Goal: Transaction & Acquisition: Book appointment/travel/reservation

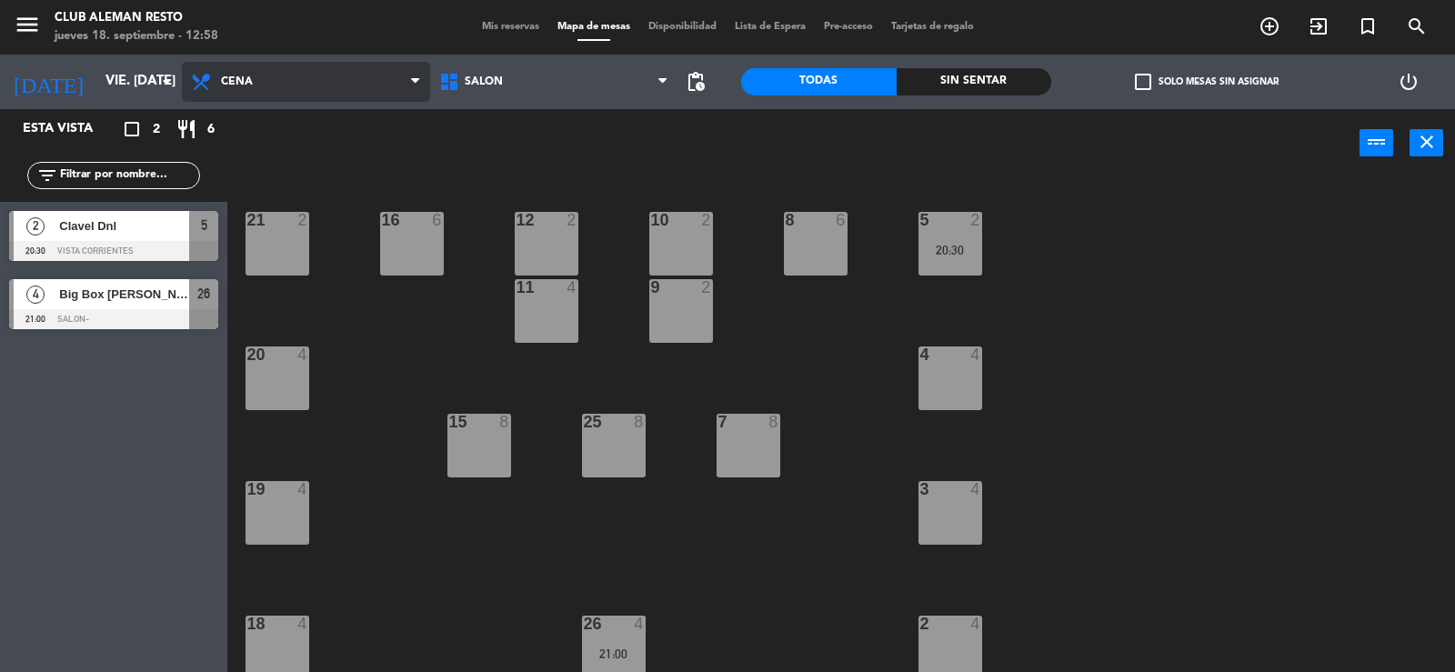
click at [340, 75] on span "Cena" at bounding box center [306, 82] width 248 height 40
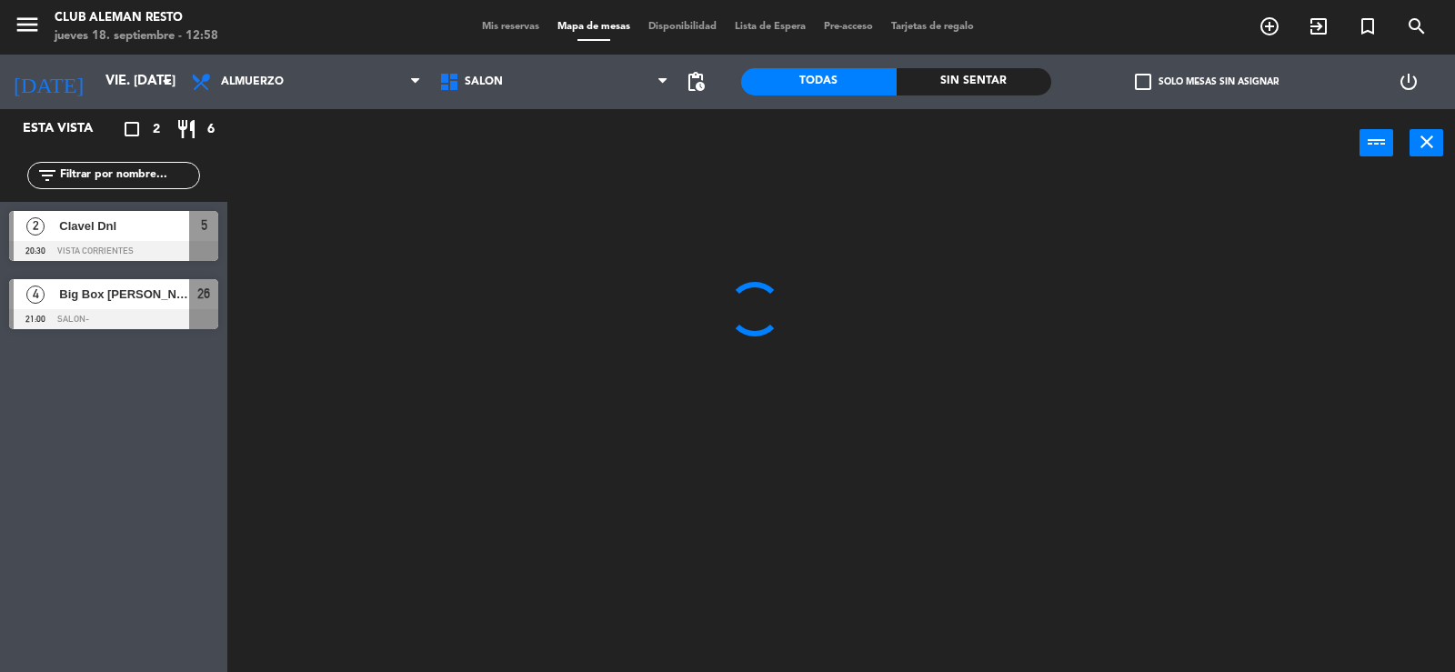
click at [274, 166] on ng-component "menu Club aleman resto jueves 18. septiembre - 12:58 Mis reservas Mapa de mesas…" at bounding box center [727, 337] width 1455 height 674
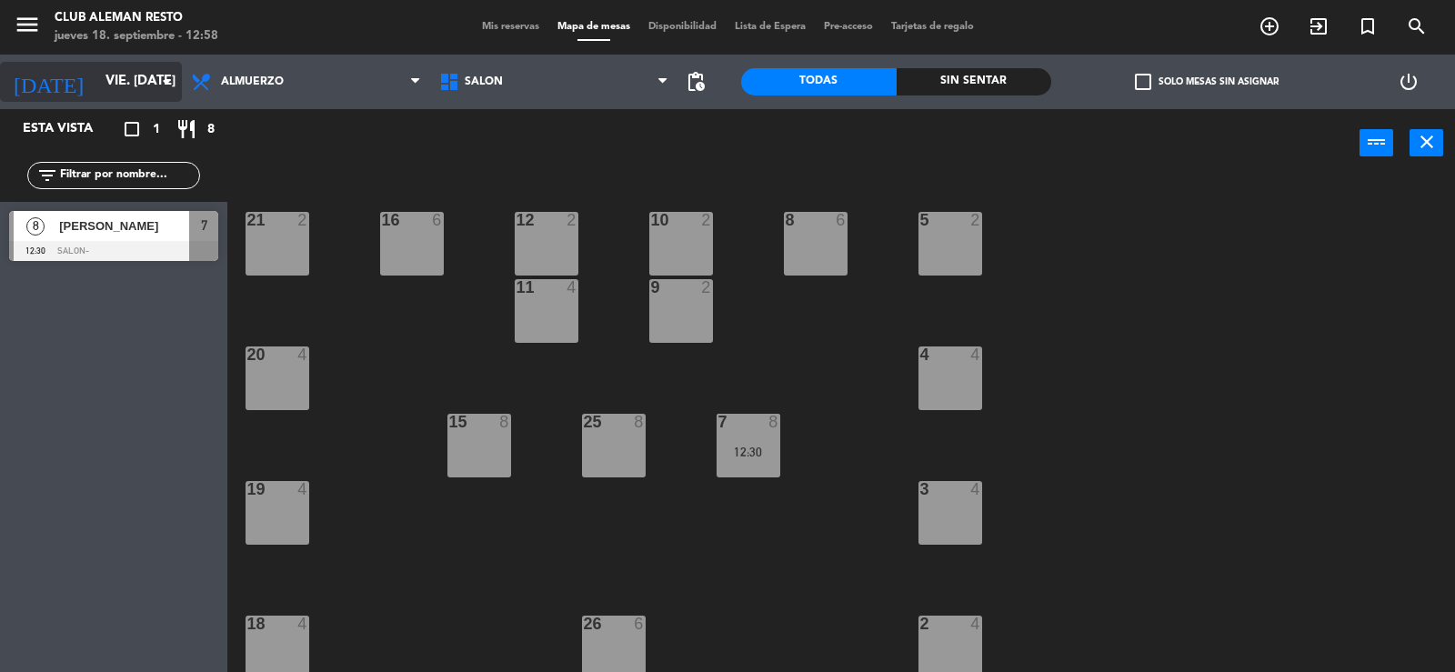
click at [172, 77] on icon "arrow_drop_down" at bounding box center [167, 82] width 22 height 22
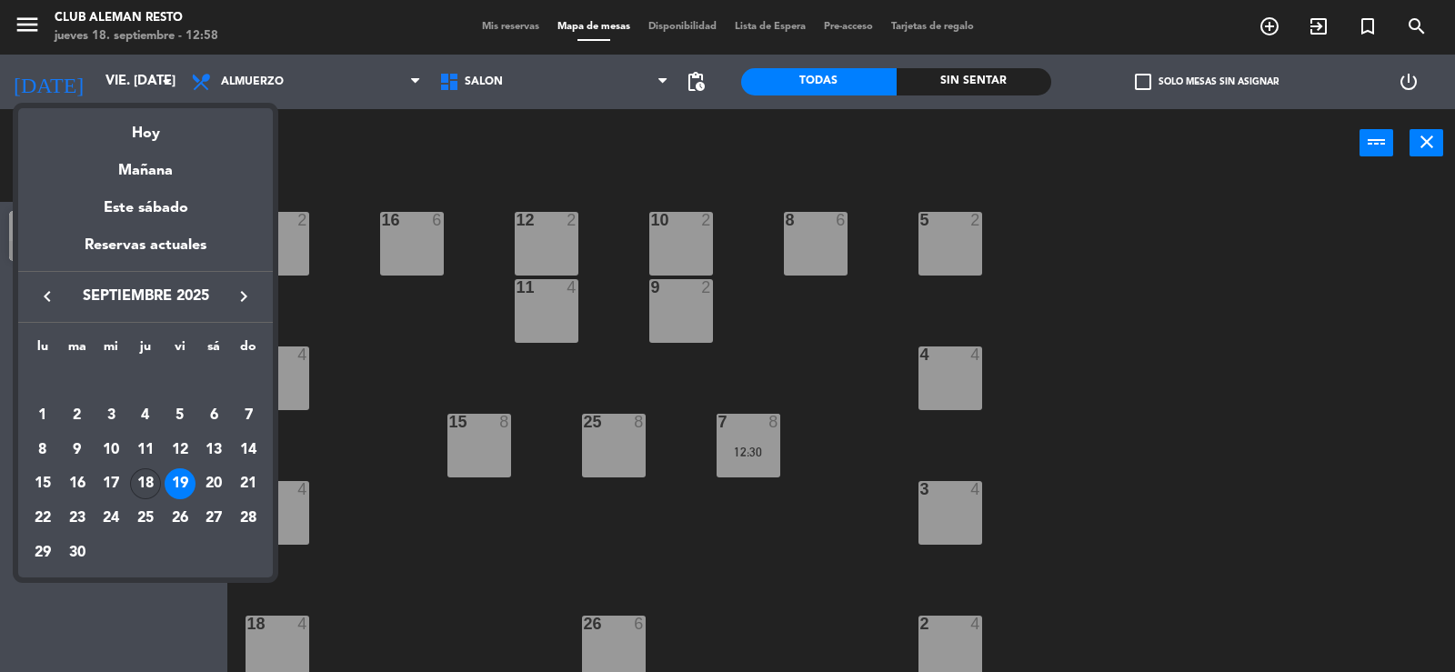
click at [144, 477] on div "18" at bounding box center [145, 483] width 31 height 31
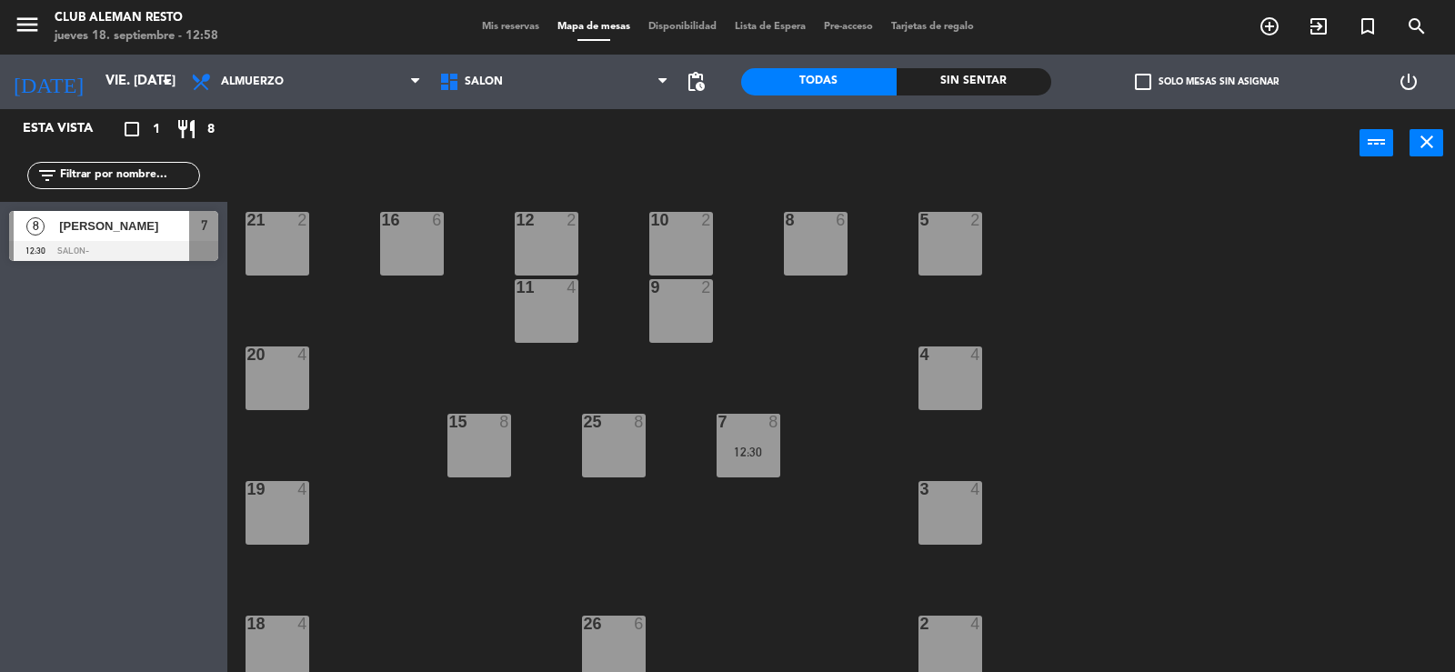
type input "[DEMOGRAPHIC_DATA] [DATE]"
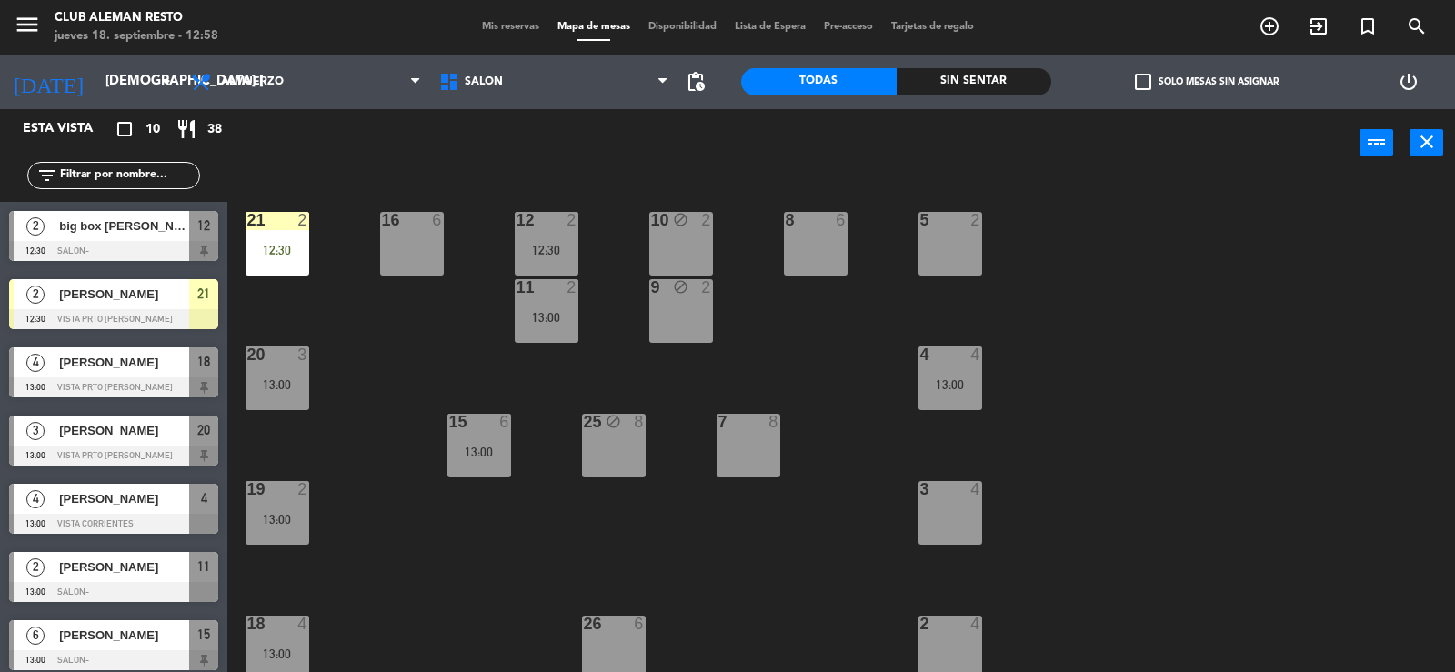
click at [131, 581] on div "[PERSON_NAME]" at bounding box center [123, 567] width 132 height 30
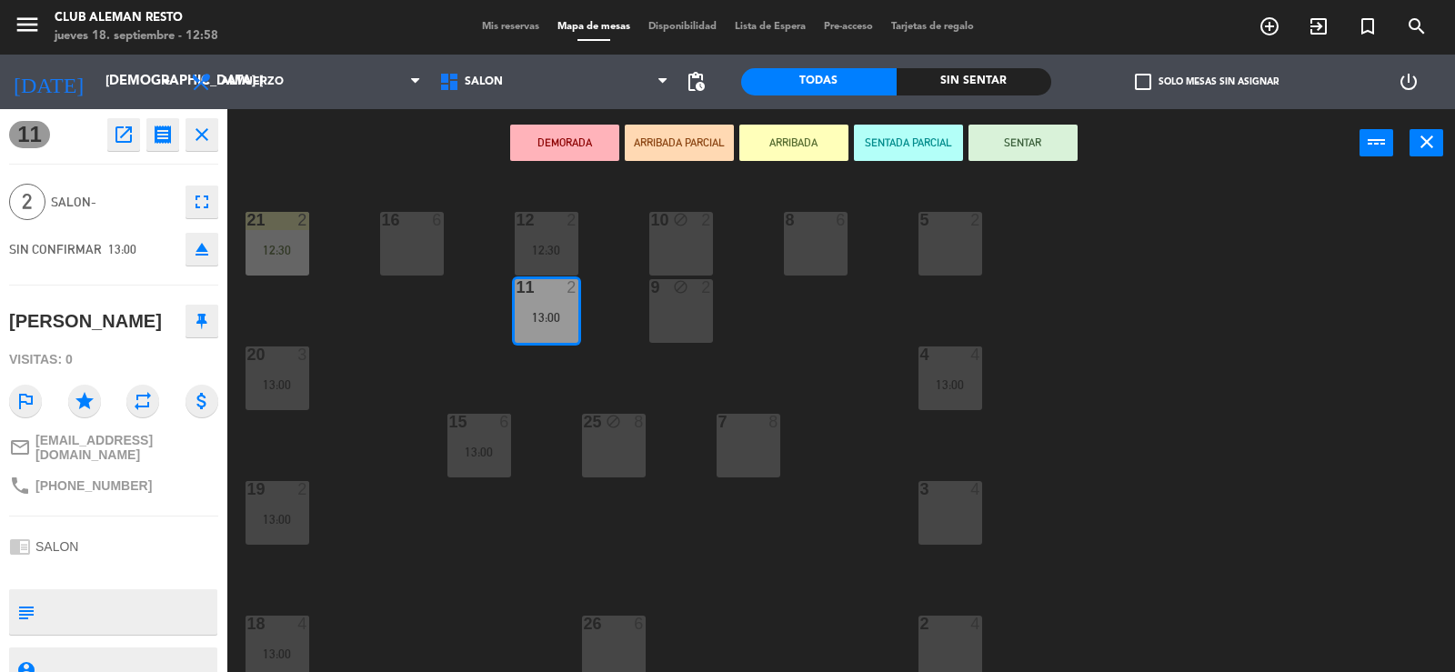
click at [557, 313] on div "13:00" at bounding box center [547, 317] width 64 height 13
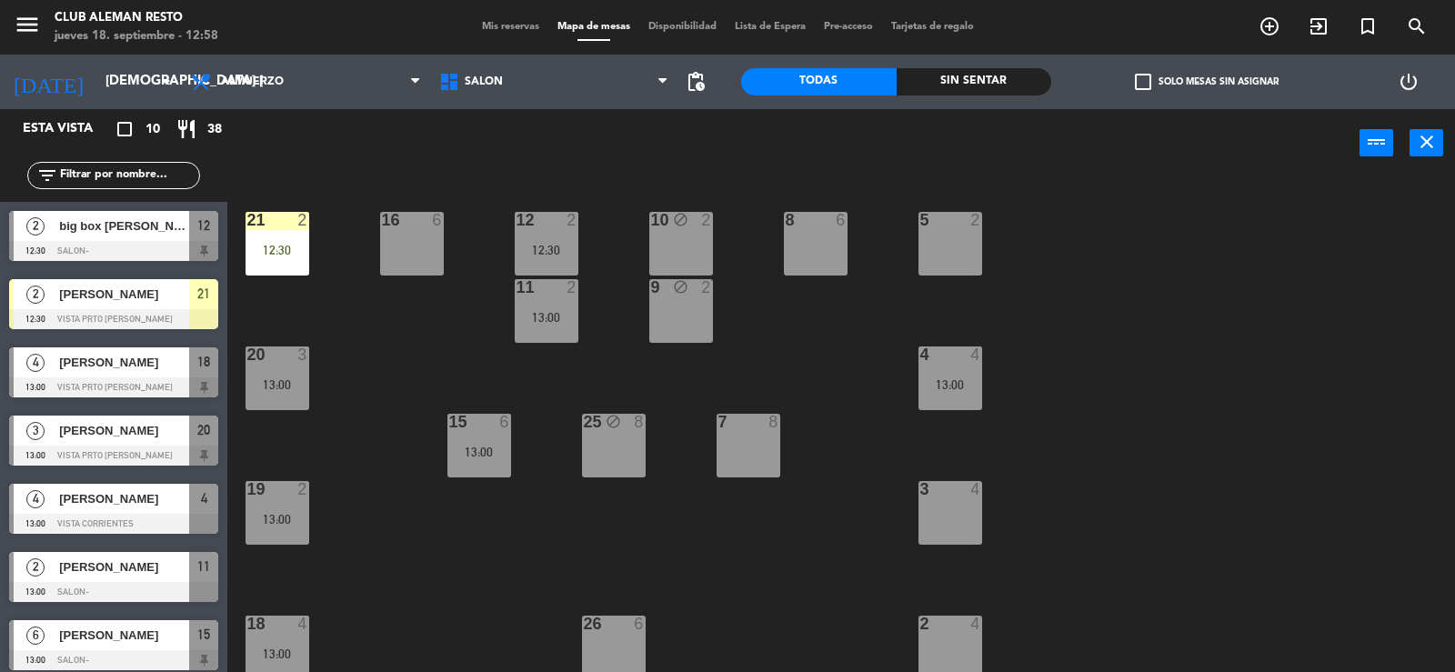
click at [553, 322] on div "13:00" at bounding box center [547, 317] width 64 height 13
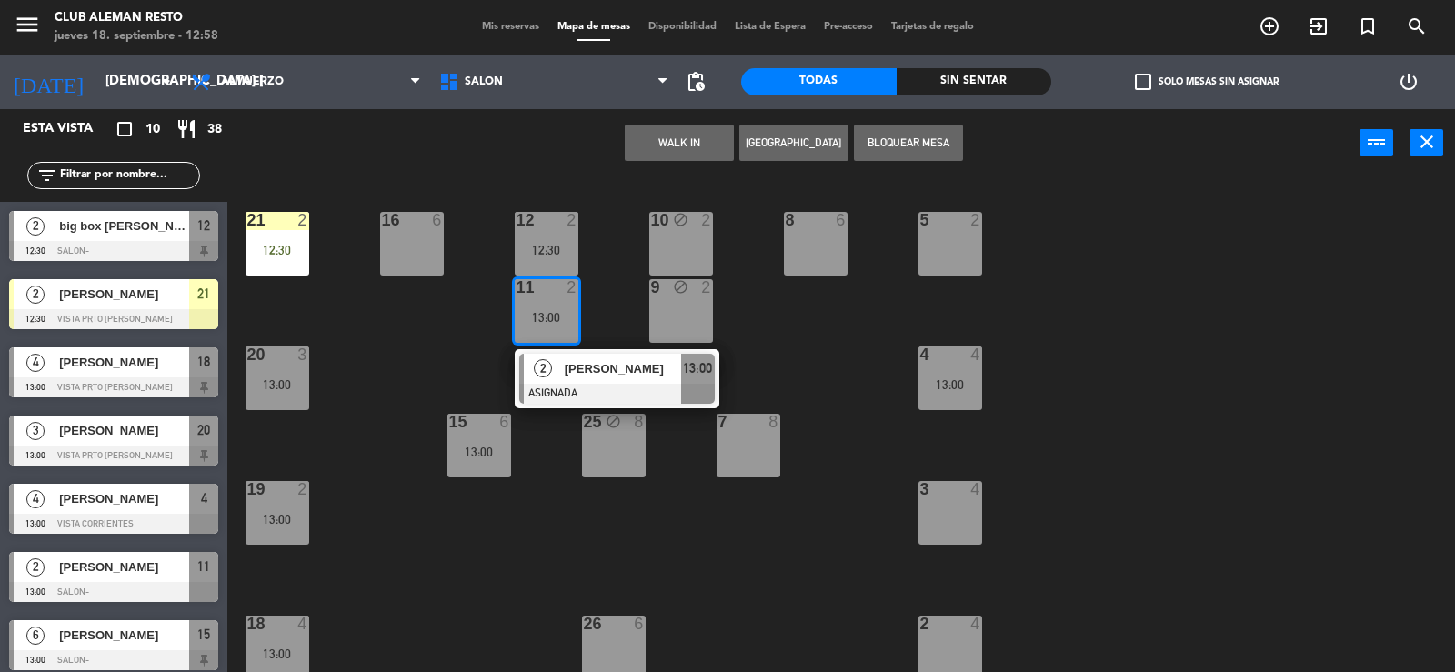
click at [925, 134] on button "Bloquear Mesa" at bounding box center [908, 143] width 109 height 36
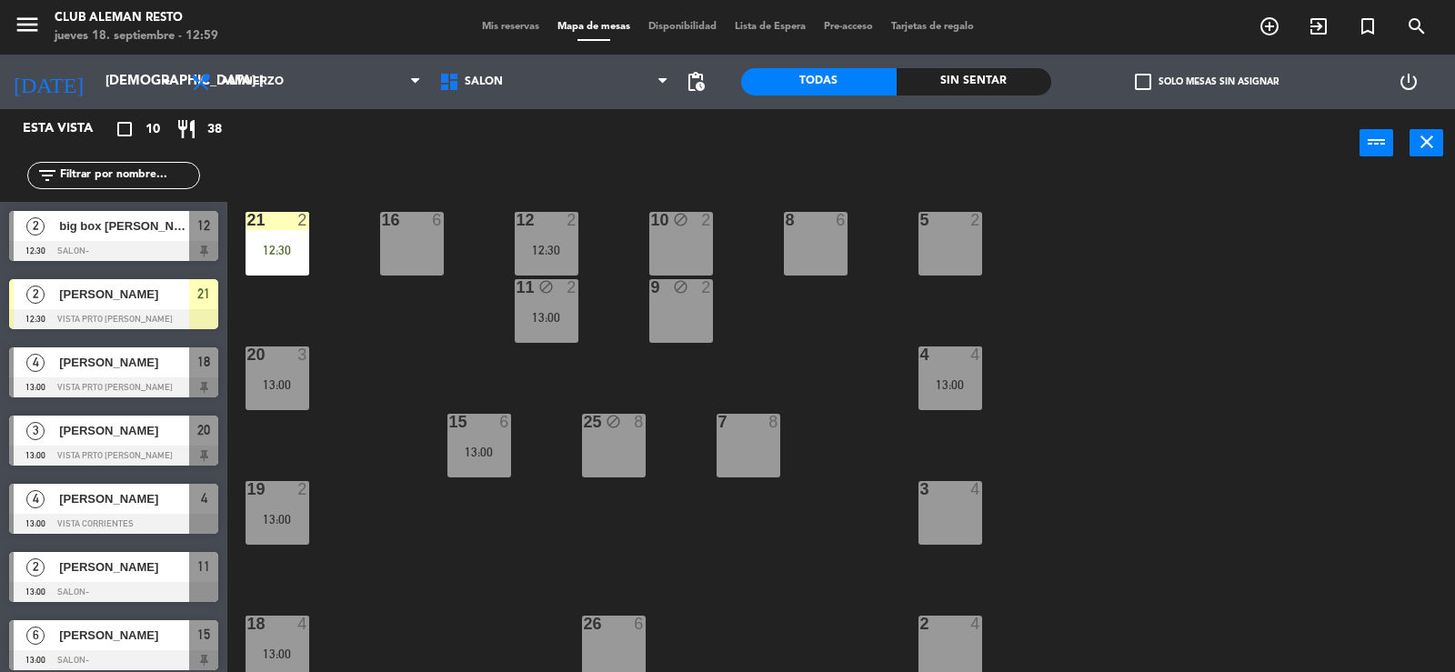
click at [949, 238] on div "5 2" at bounding box center [950, 244] width 64 height 64
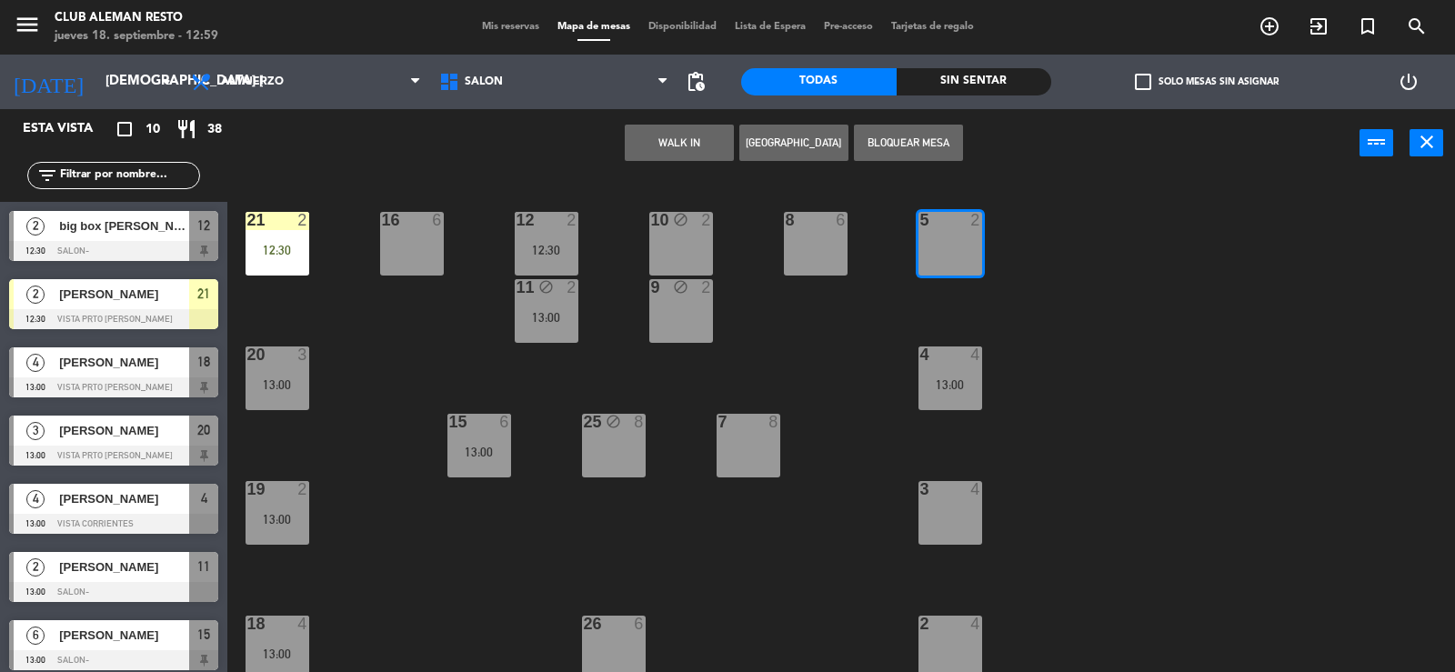
click at [895, 137] on button "Bloquear Mesa" at bounding box center [908, 143] width 109 height 36
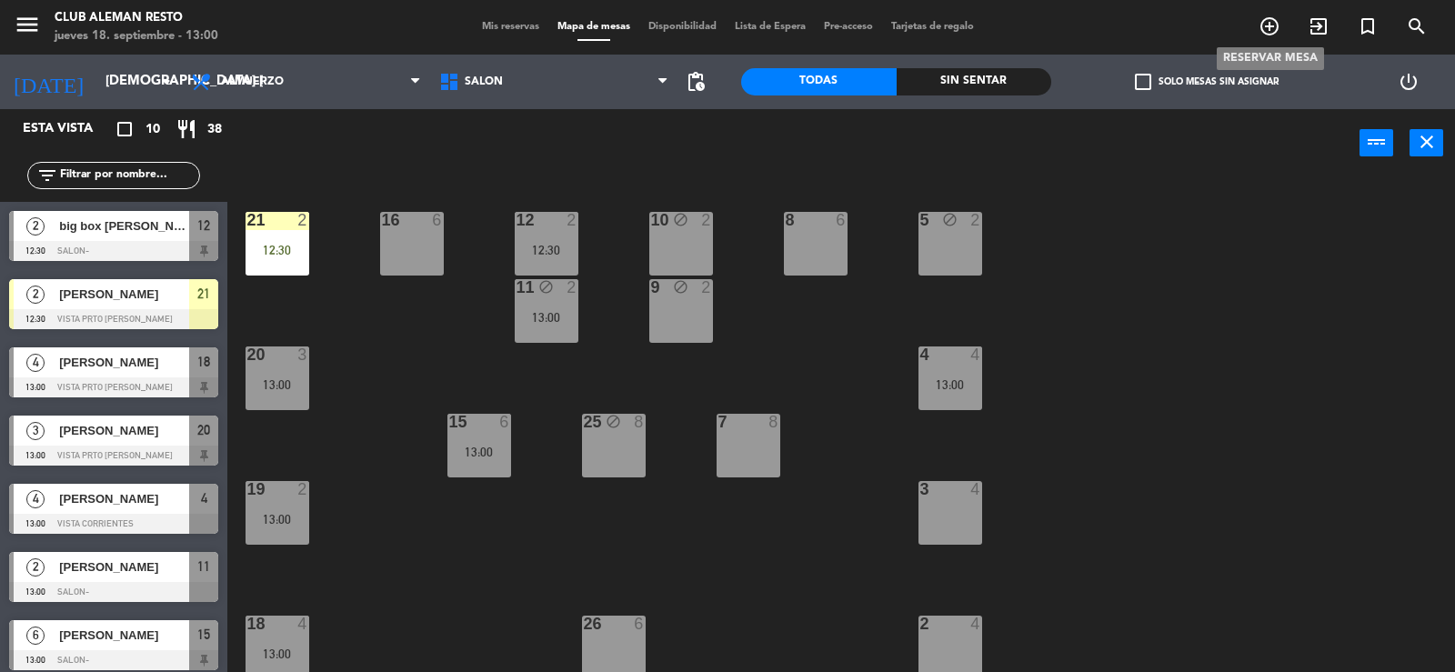
click at [1272, 25] on icon "add_circle_outline" at bounding box center [1270, 26] width 22 height 22
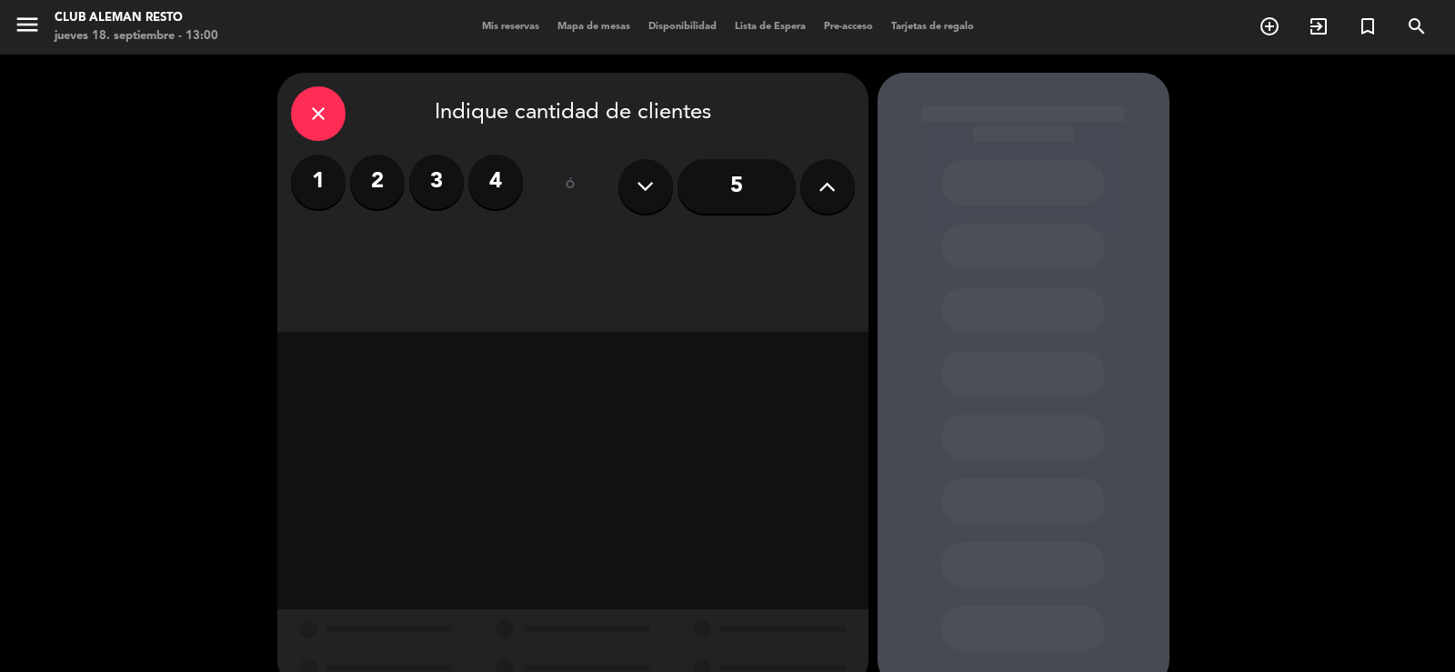
click at [436, 182] on label "3" at bounding box center [436, 182] width 55 height 55
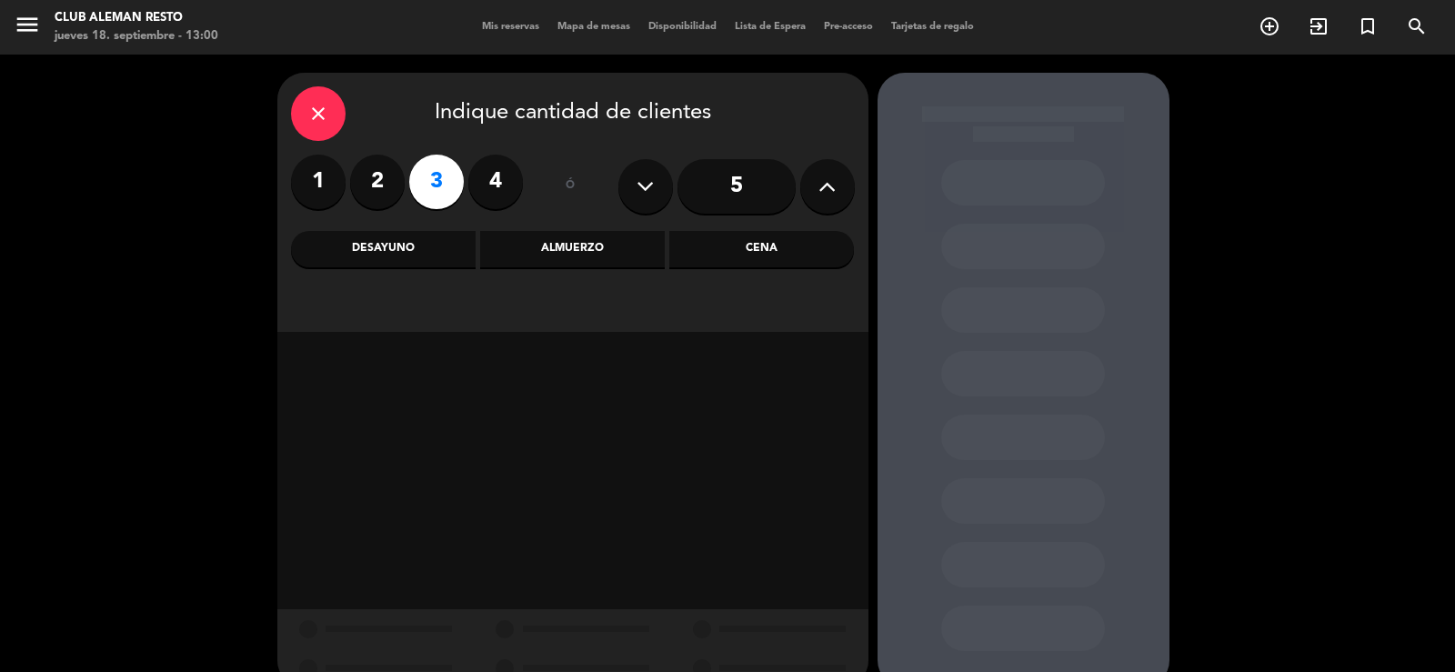
click at [567, 246] on div "Almuerzo" at bounding box center [572, 249] width 185 height 36
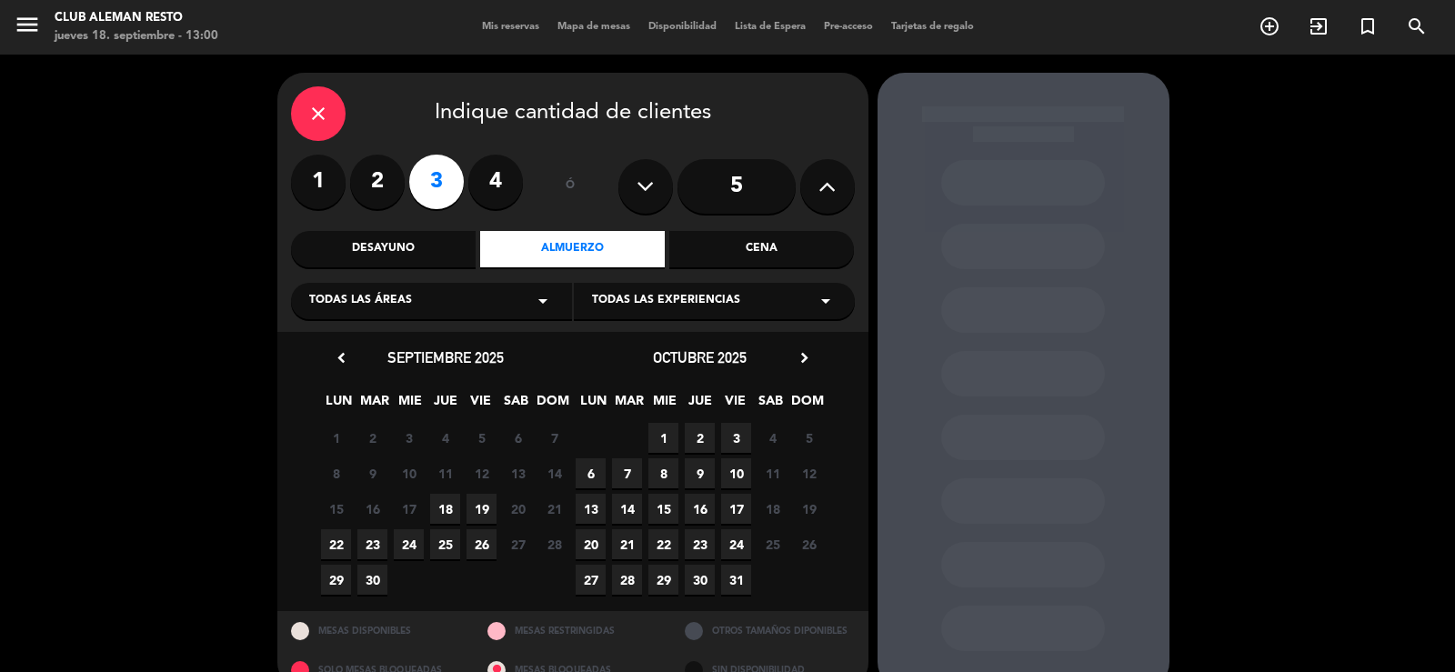
click at [446, 507] on span "18" at bounding box center [445, 509] width 30 height 30
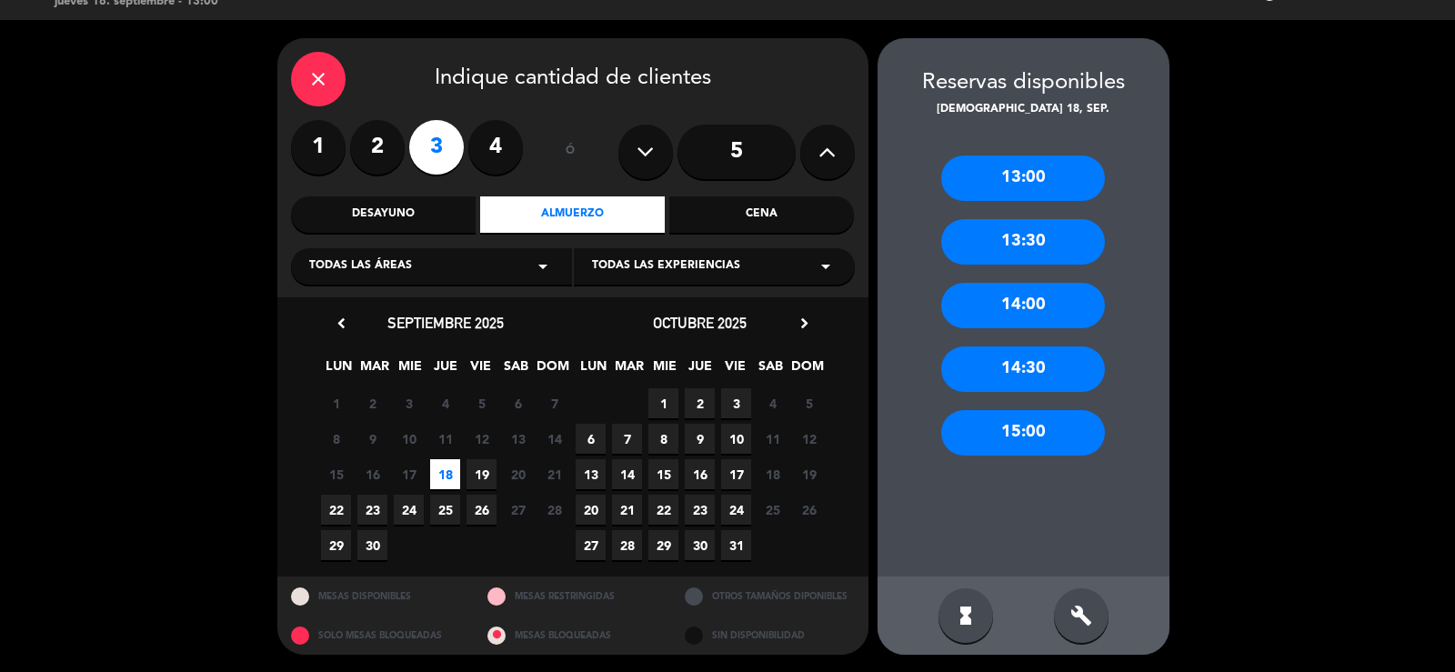
click at [1016, 179] on div "13:00" at bounding box center [1023, 178] width 164 height 45
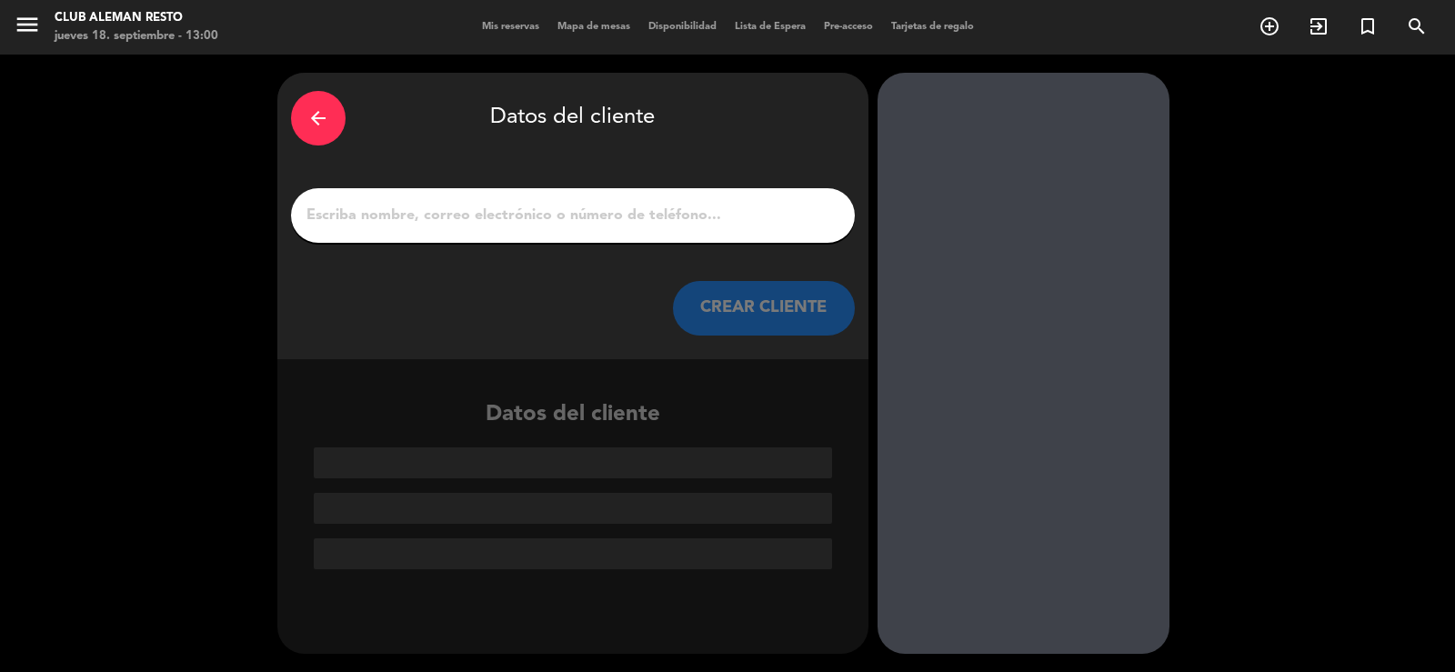
click at [321, 120] on icon "arrow_back" at bounding box center [318, 118] width 22 height 22
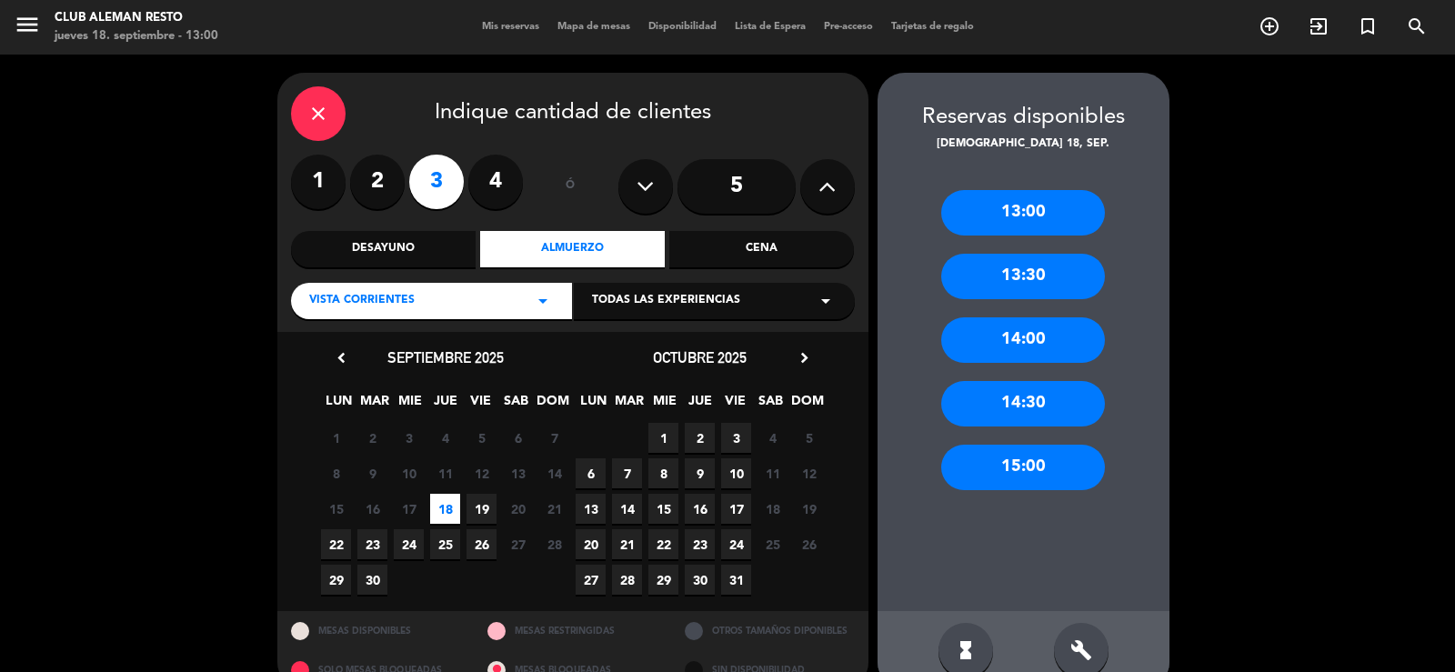
click at [1049, 268] on div "13:30" at bounding box center [1023, 276] width 164 height 45
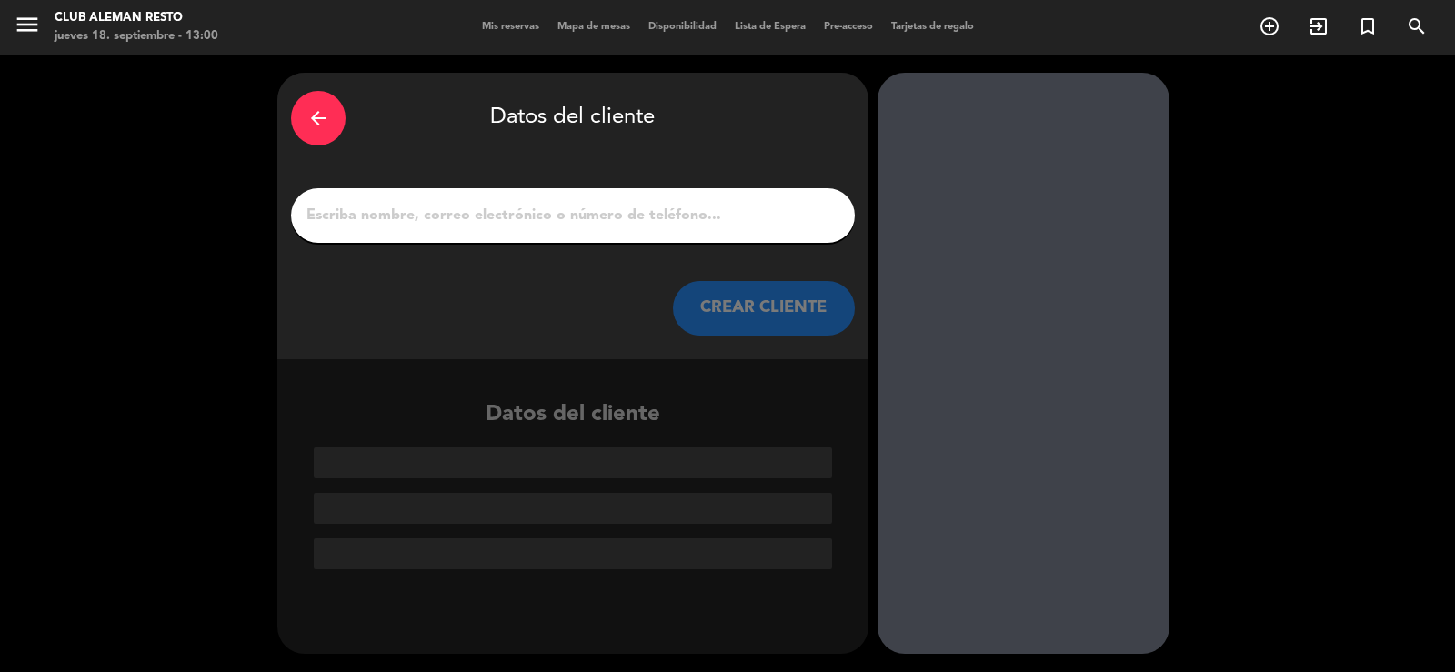
click at [517, 203] on input "1" at bounding box center [573, 215] width 537 height 25
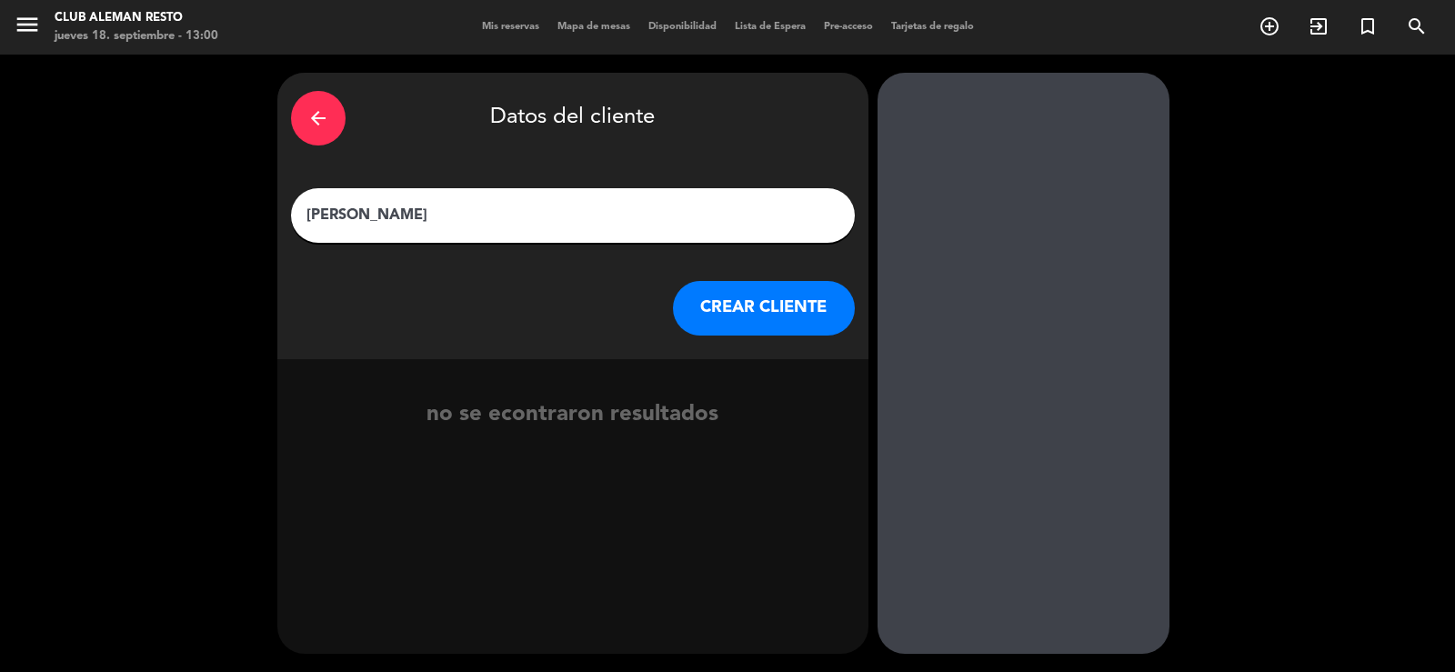
type input "[PERSON_NAME]"
click at [723, 301] on button "CREAR CLIENTE" at bounding box center [764, 308] width 182 height 55
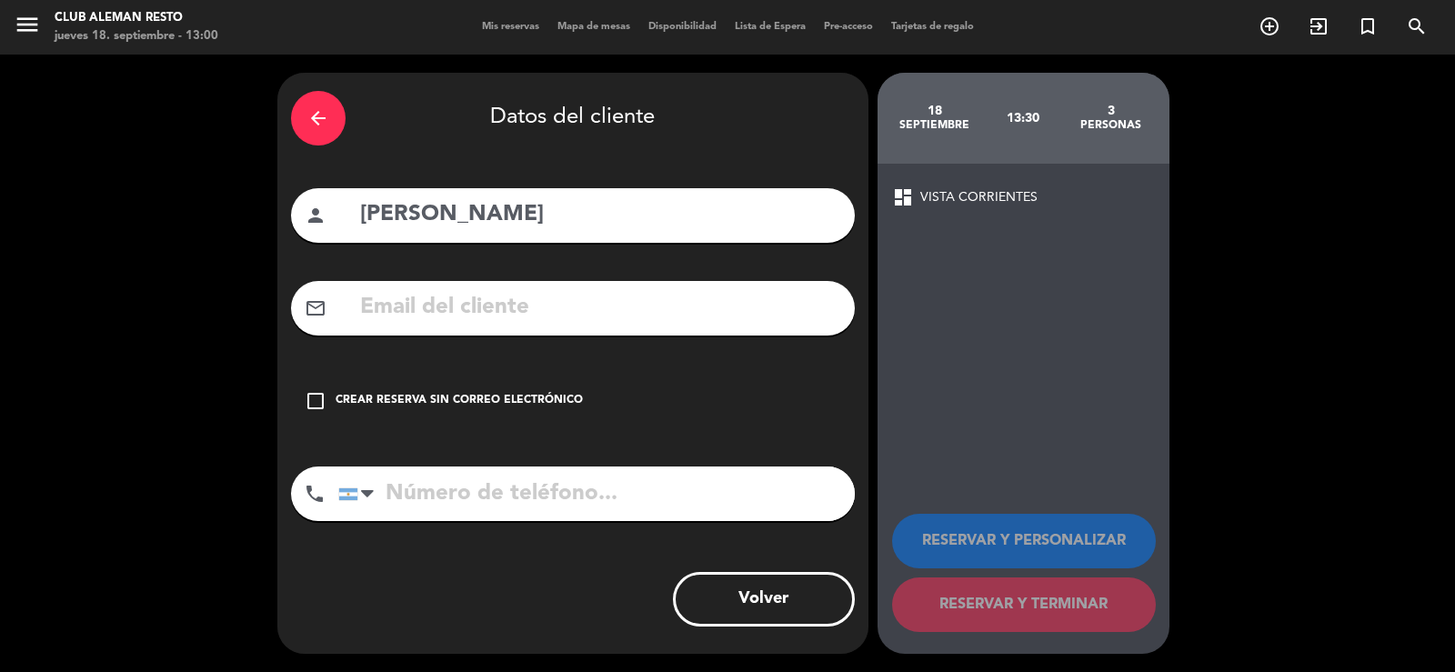
click at [406, 499] on input "tel" at bounding box center [596, 494] width 517 height 55
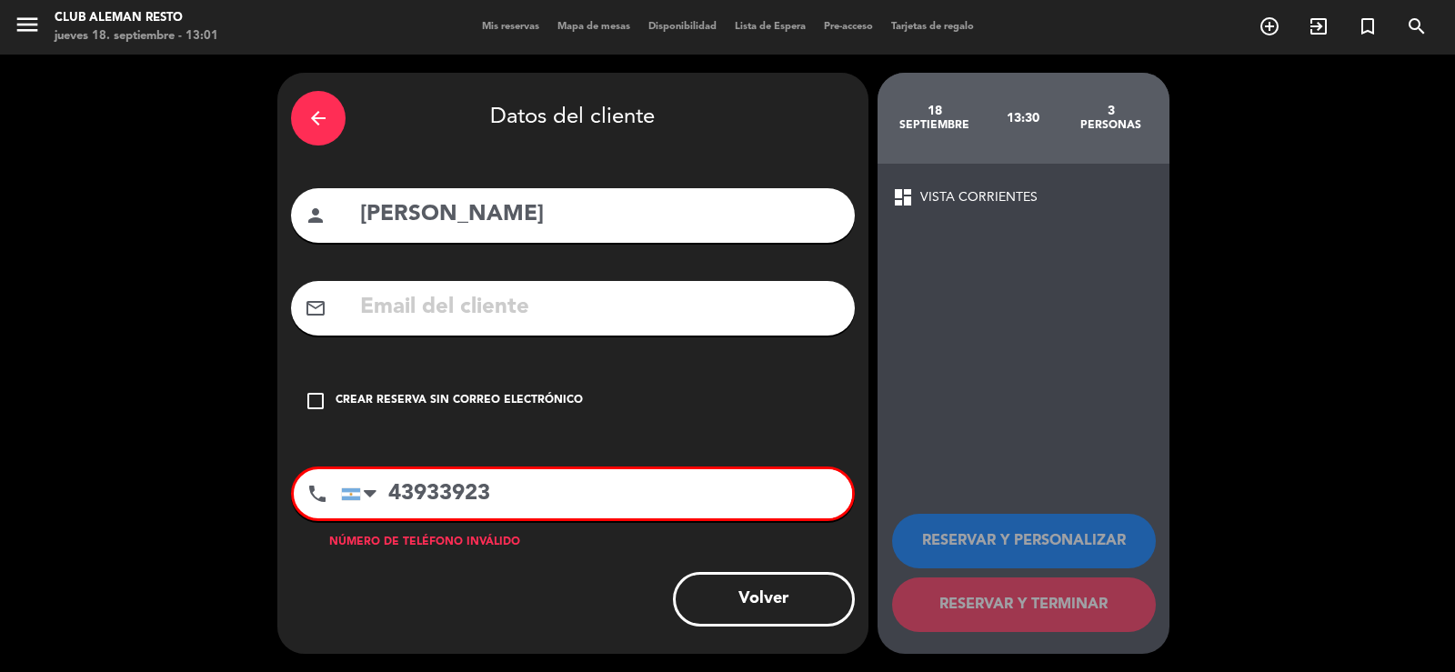
click at [320, 399] on icon "check_box_outline_blank" at bounding box center [316, 401] width 22 height 22
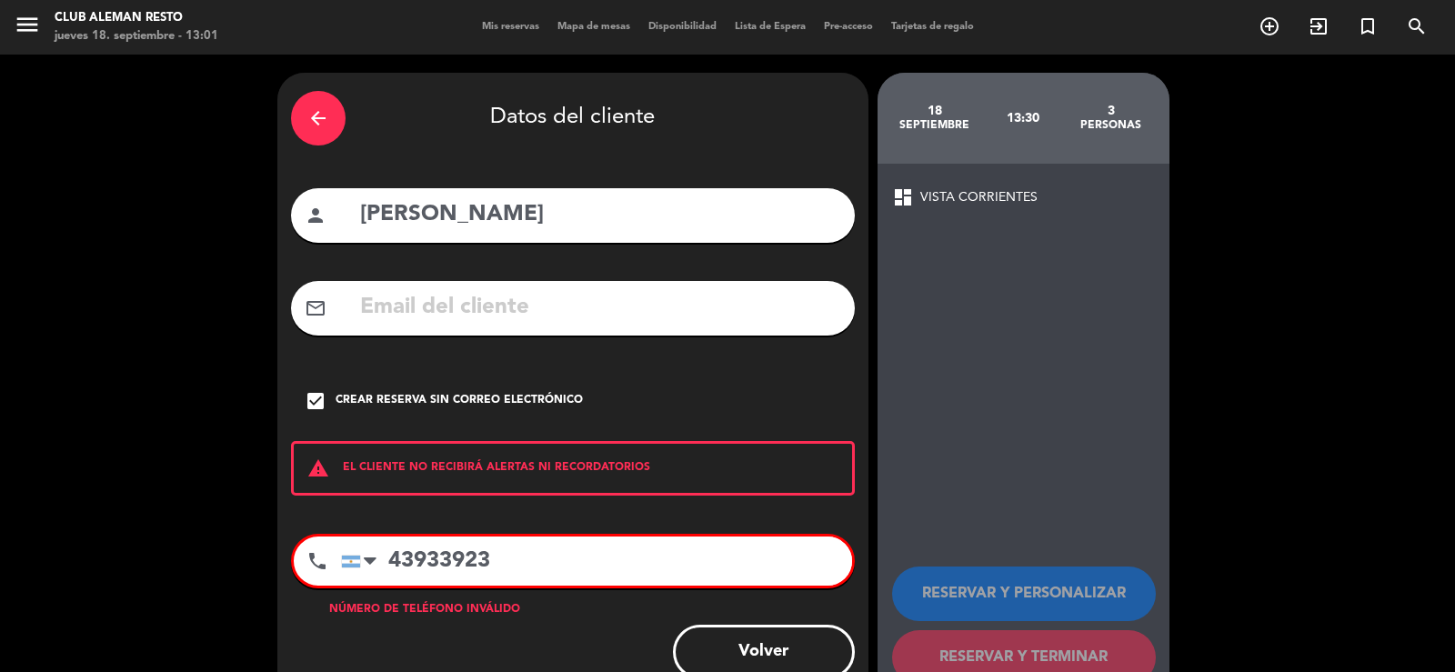
scroll to position [52, 0]
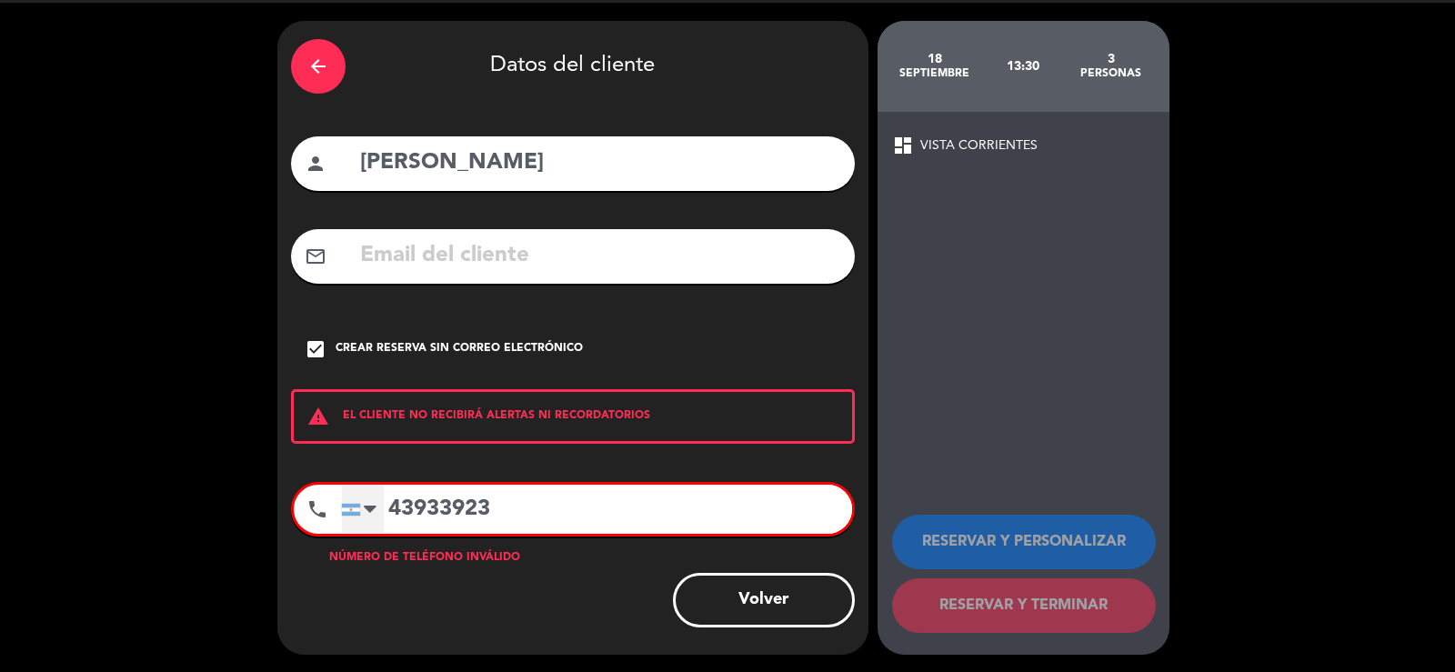
click at [379, 507] on div at bounding box center [363, 509] width 42 height 47
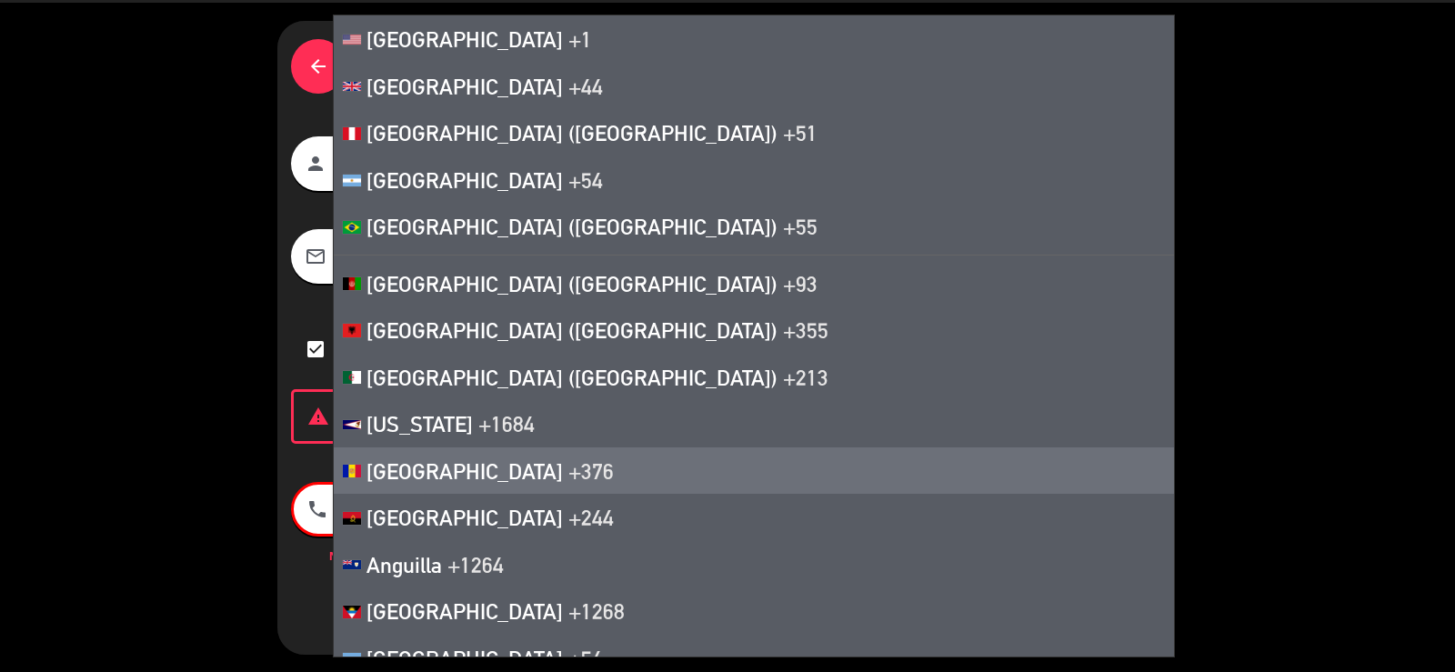
click at [285, 503] on div "arrow_back Datos del cliente person [PERSON_NAME] mail_outline check_box Crear …" at bounding box center [572, 338] width 591 height 634
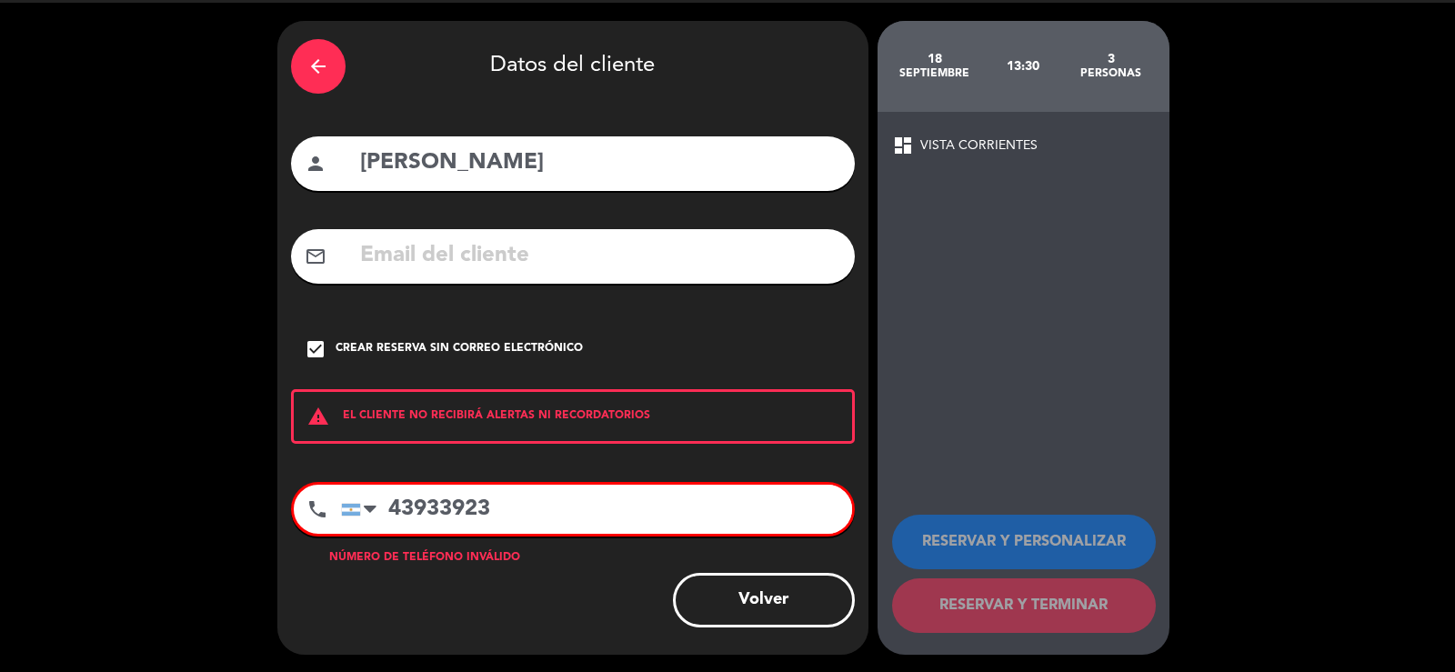
click at [384, 502] on input "43933923" at bounding box center [596, 509] width 511 height 49
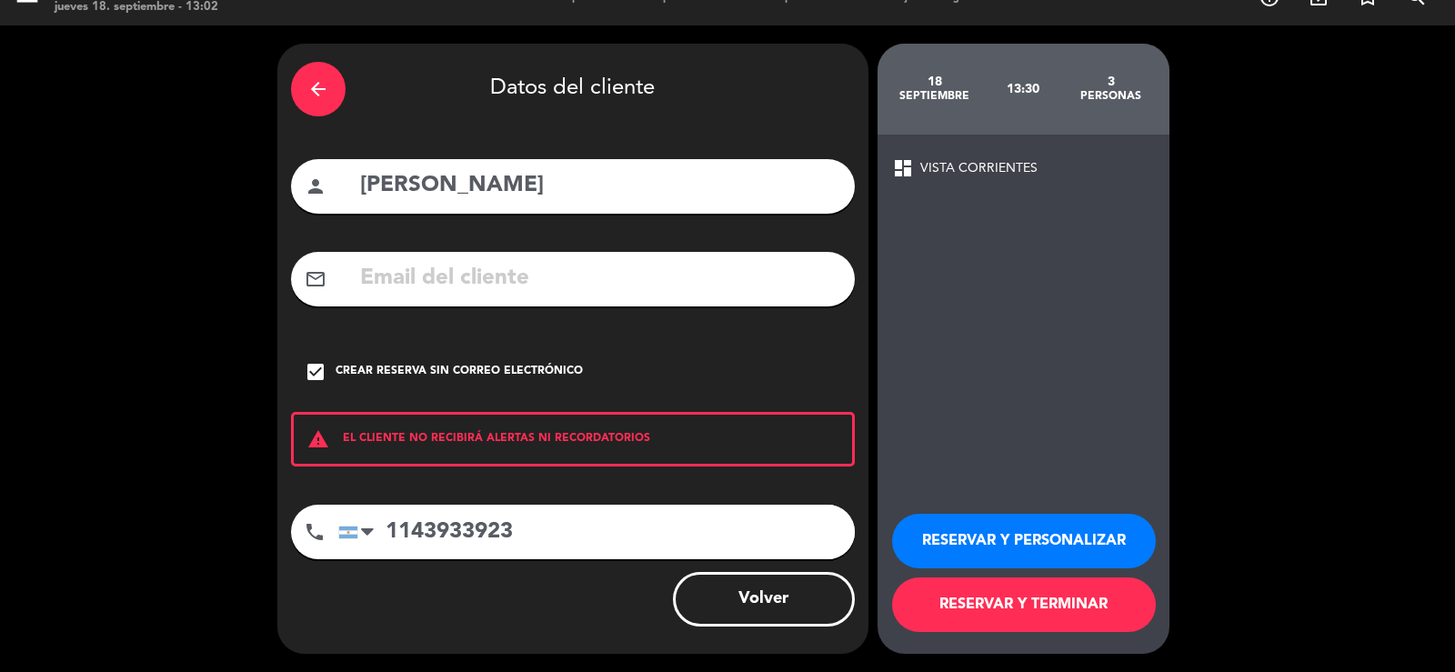
type input "1143933923"
click at [1005, 536] on button "RESERVAR Y PERSONALIZAR" at bounding box center [1024, 541] width 264 height 55
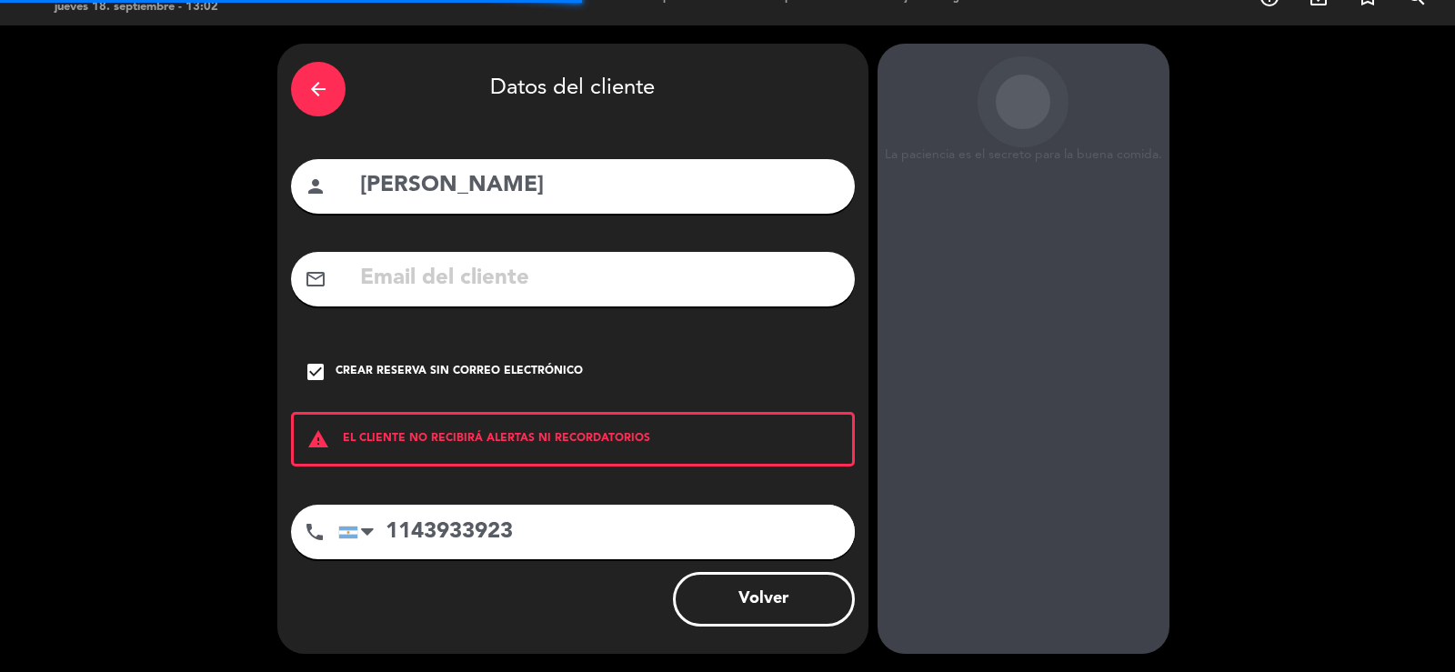
scroll to position [55, 0]
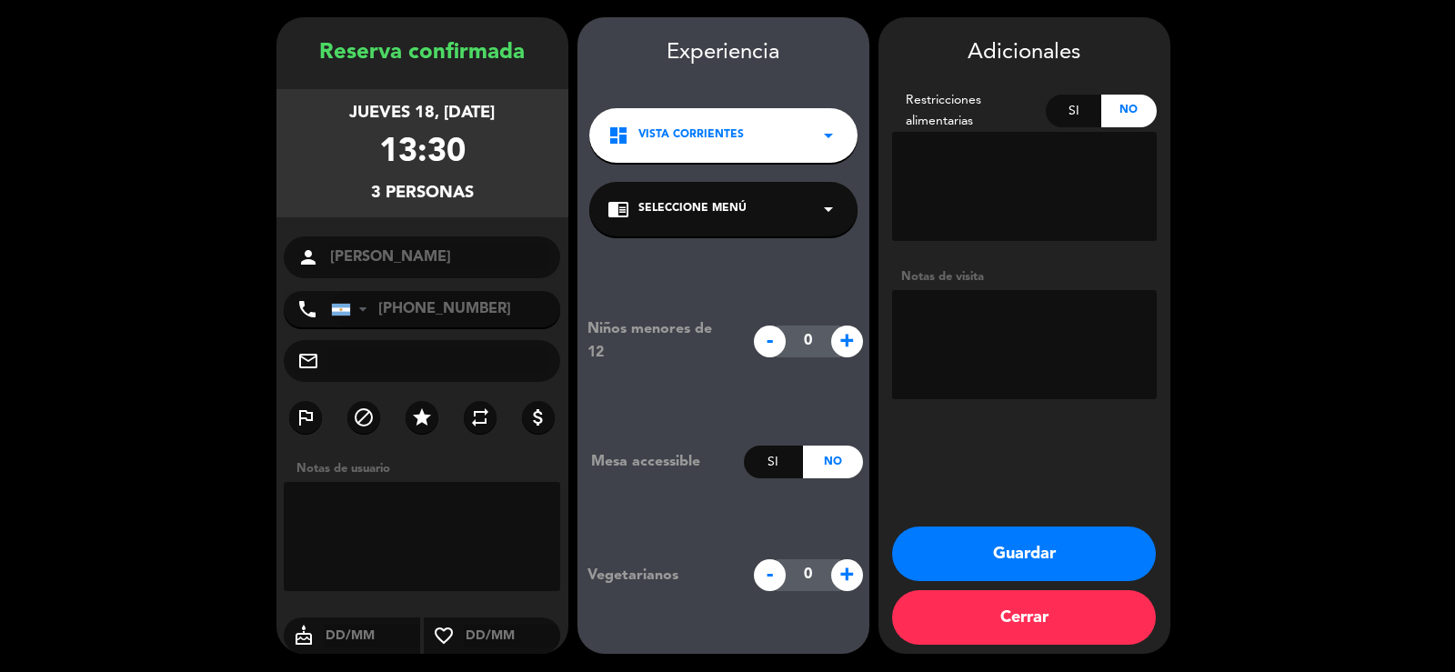
click at [1048, 611] on button "Cerrar" at bounding box center [1024, 617] width 264 height 55
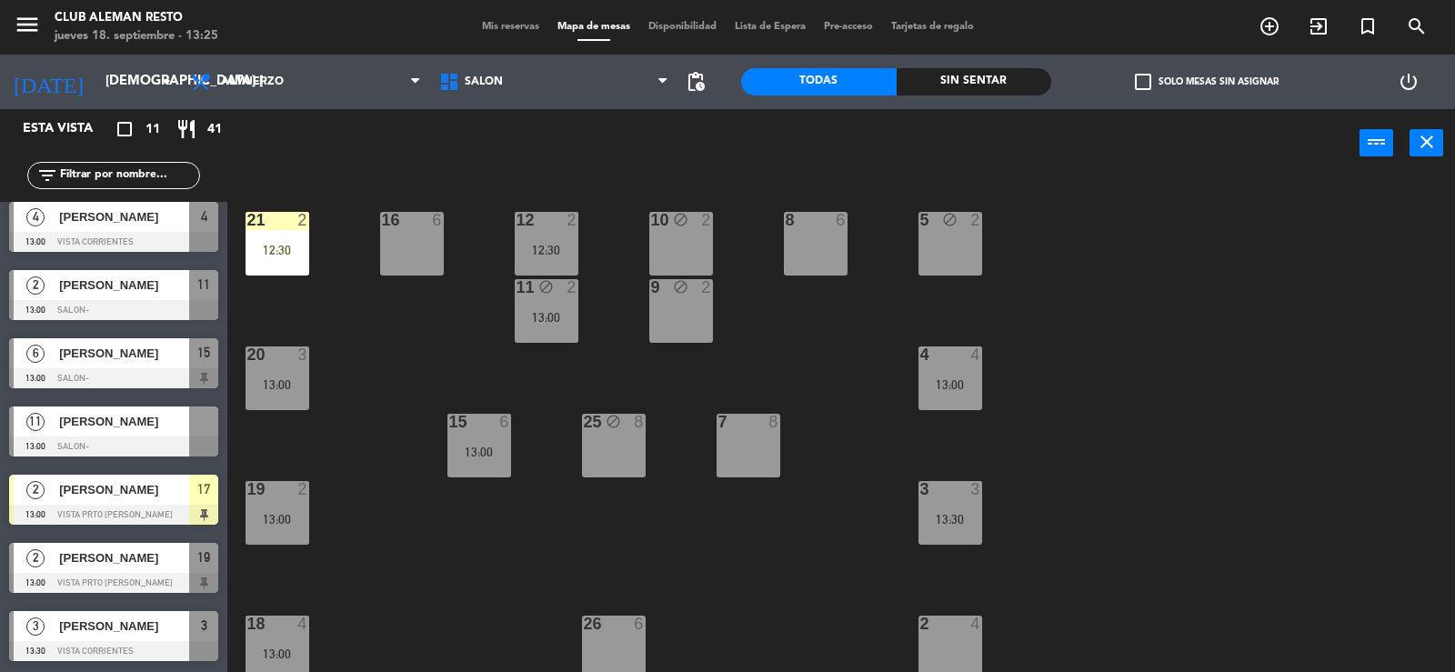
click at [120, 633] on span "[PERSON_NAME]" at bounding box center [124, 626] width 130 height 19
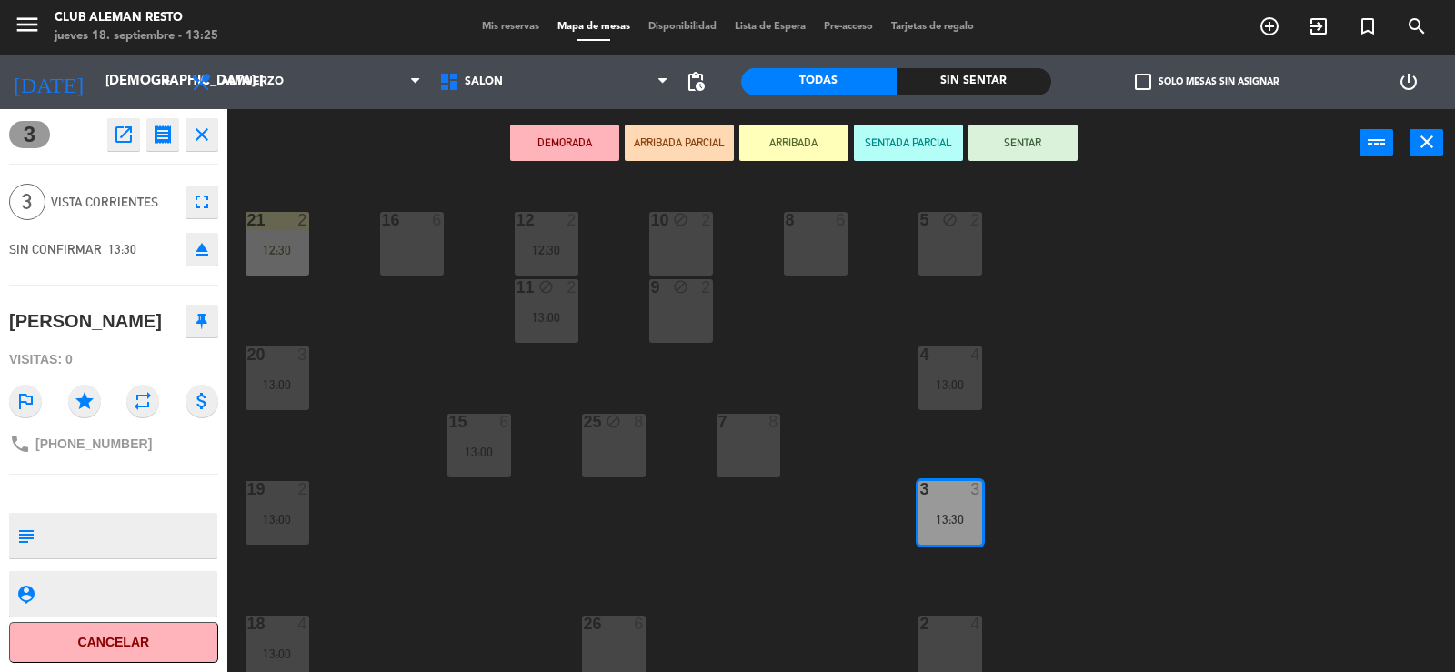
click at [194, 125] on icon "close" at bounding box center [202, 135] width 22 height 22
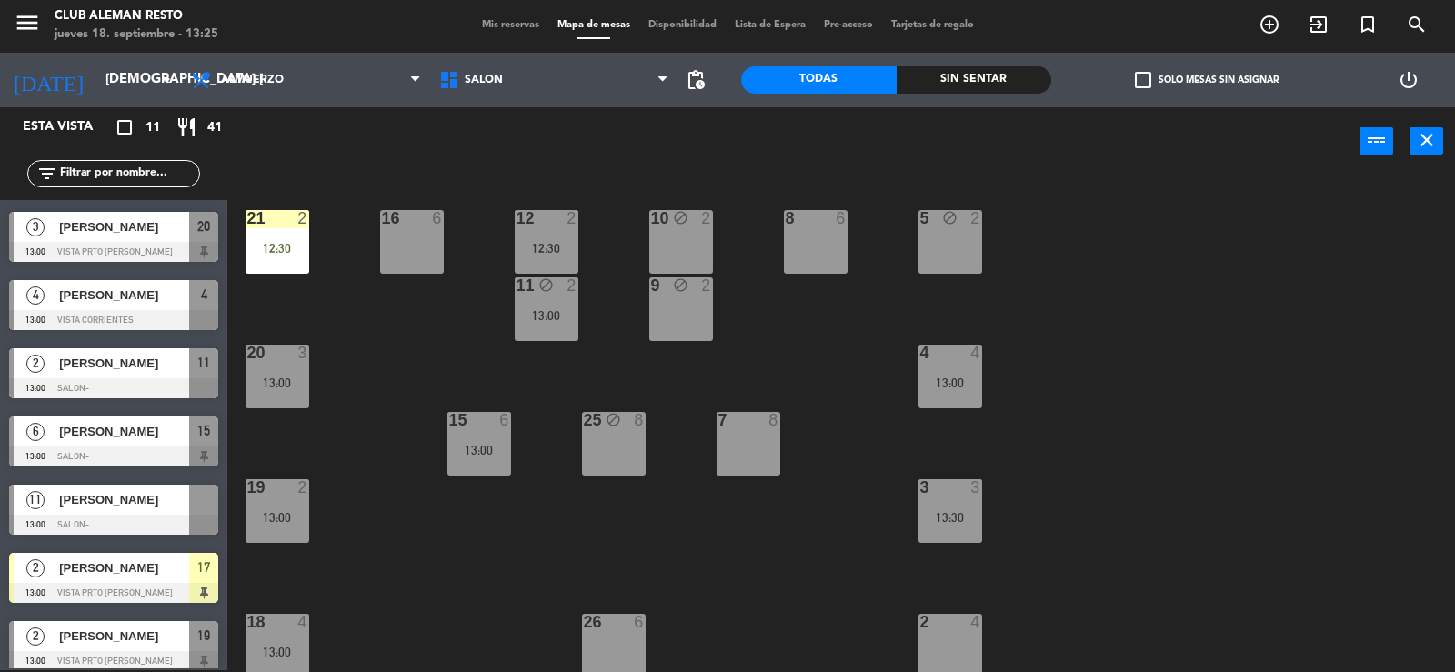
scroll to position [20, 0]
